Goal: Information Seeking & Learning: Learn about a topic

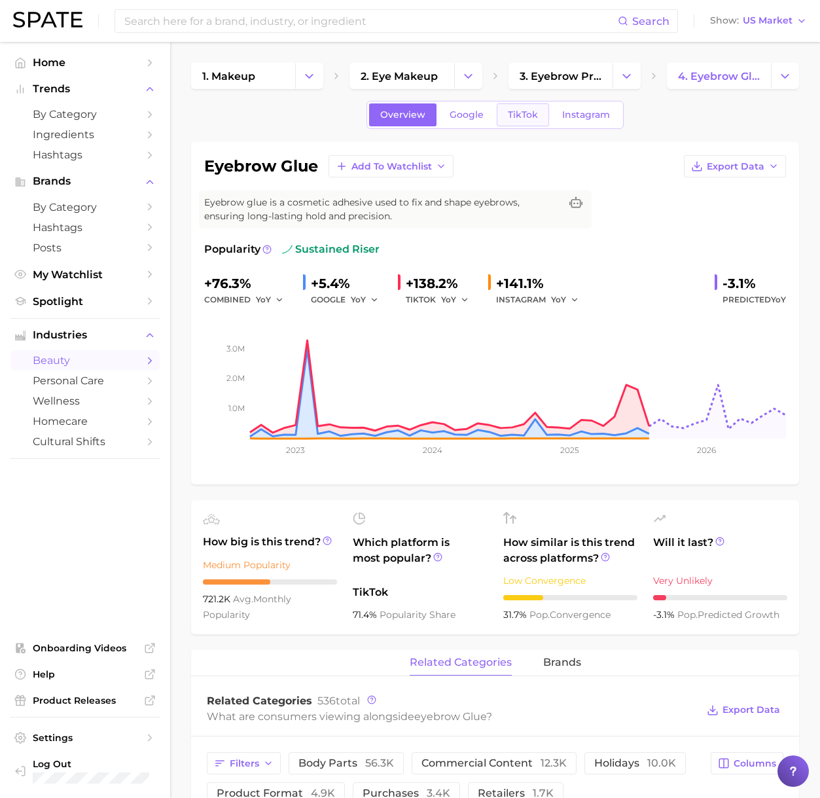
click at [524, 116] on span "TikTok" at bounding box center [523, 114] width 30 height 11
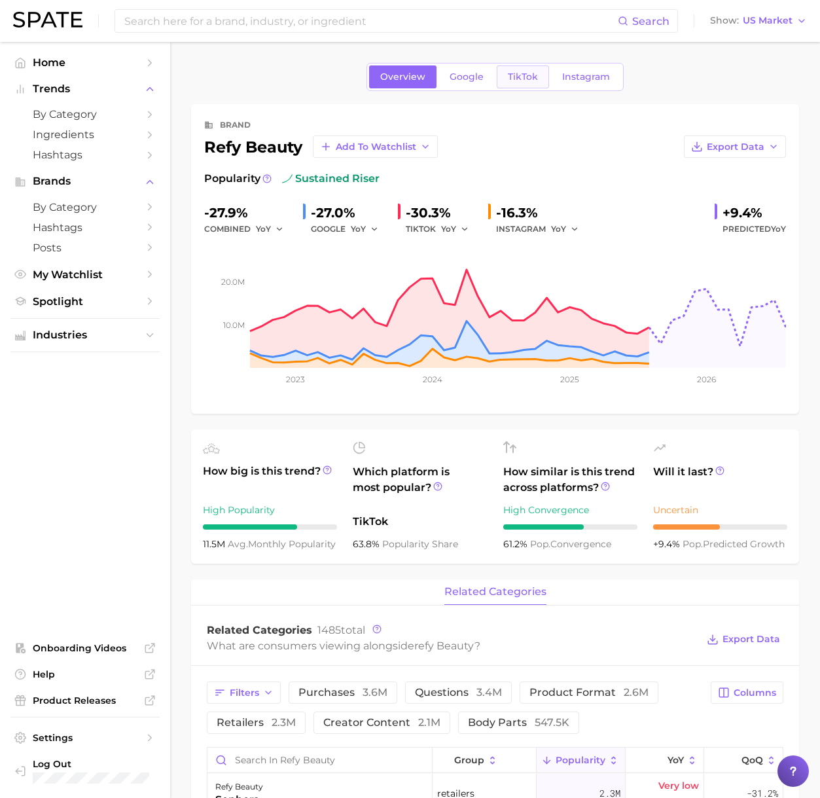
click at [520, 77] on span "TikTok" at bounding box center [523, 76] width 30 height 11
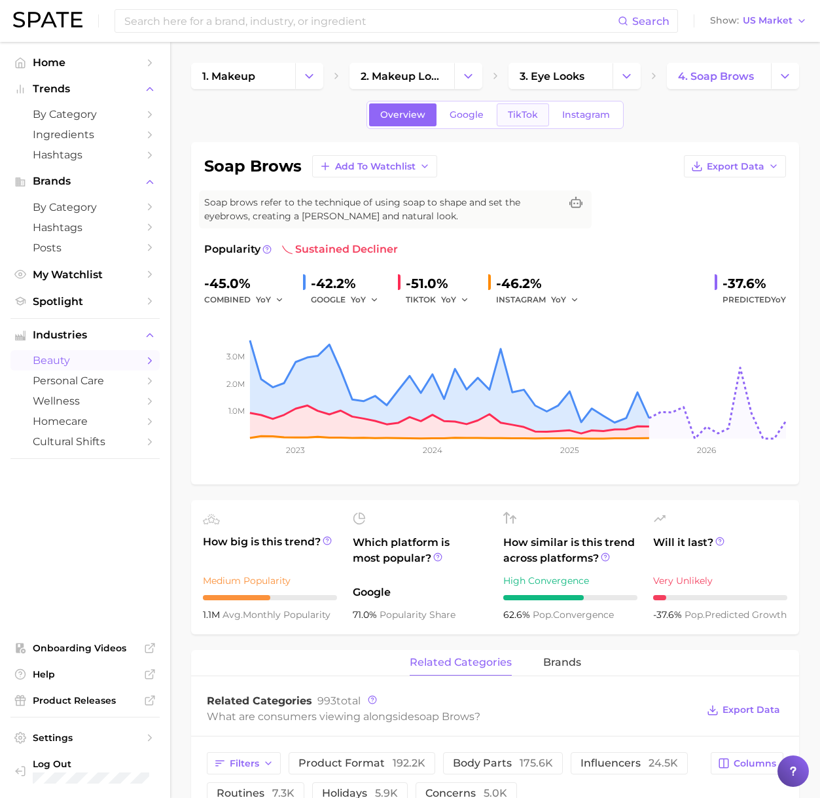
click at [516, 109] on span "TikTok" at bounding box center [523, 114] width 30 height 11
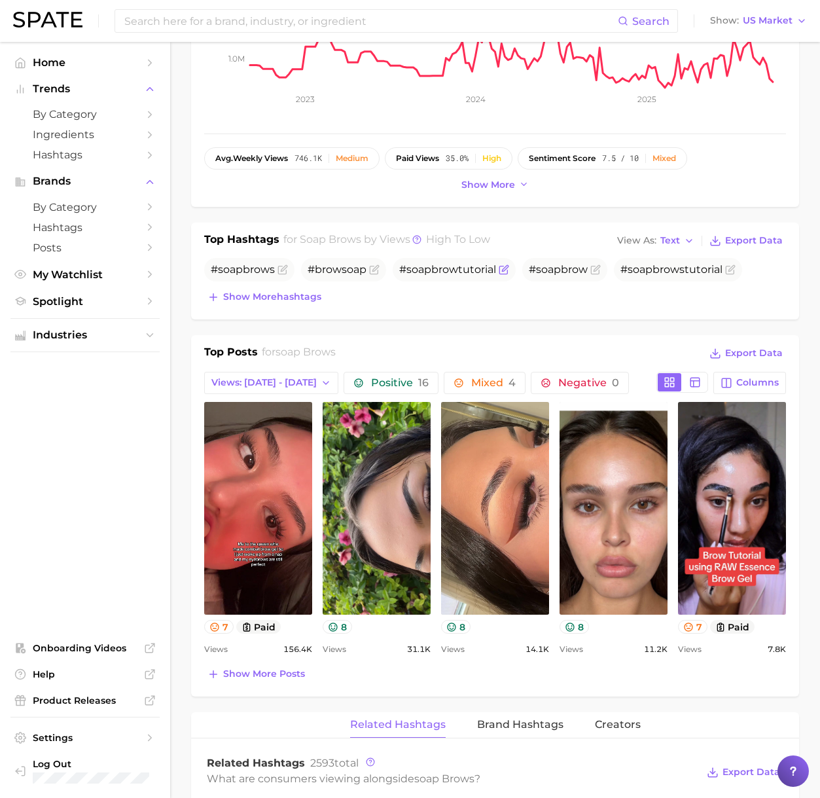
scroll to position [333, 0]
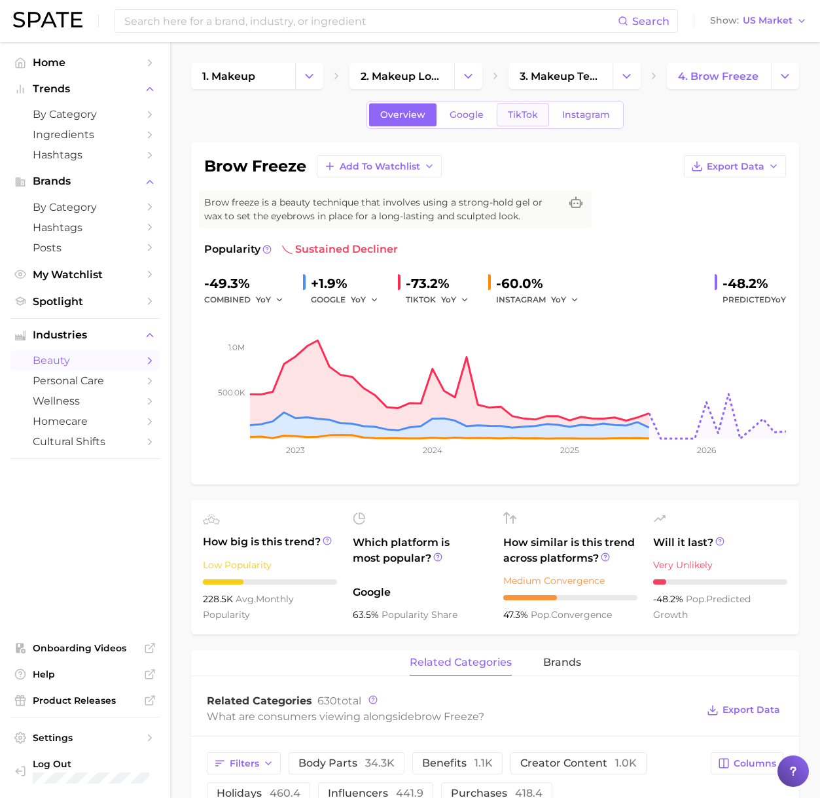
click at [534, 116] on span "TikTok" at bounding box center [523, 114] width 30 height 11
click at [516, 121] on link "TikTok" at bounding box center [523, 114] width 52 height 23
